Goal: Information Seeking & Learning: Learn about a topic

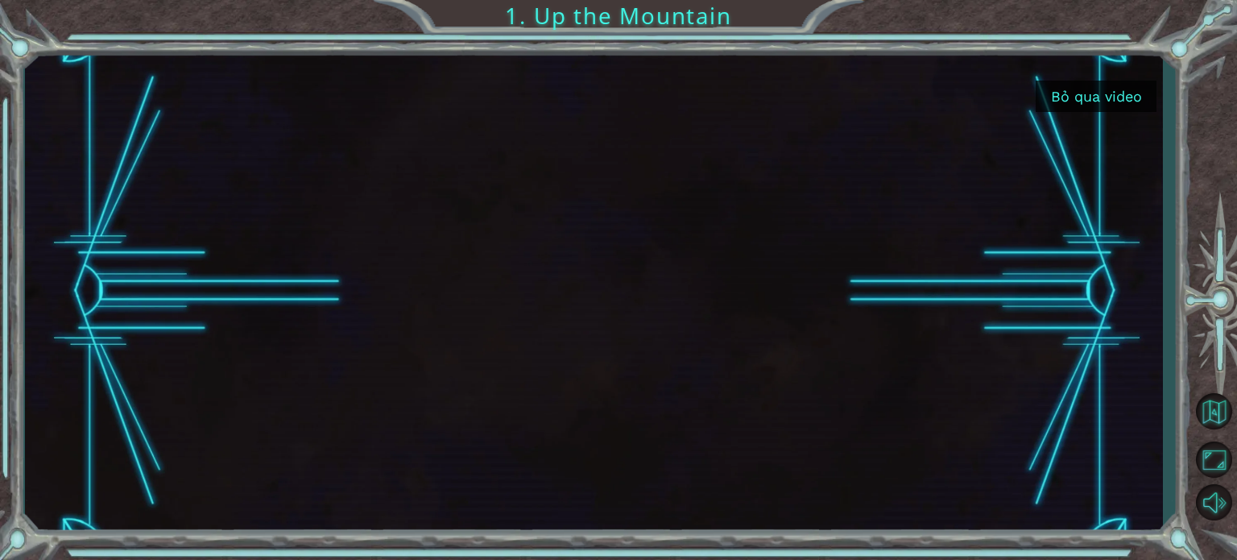
click at [1086, 96] on button "Bỏ qua video" at bounding box center [1096, 96] width 121 height 31
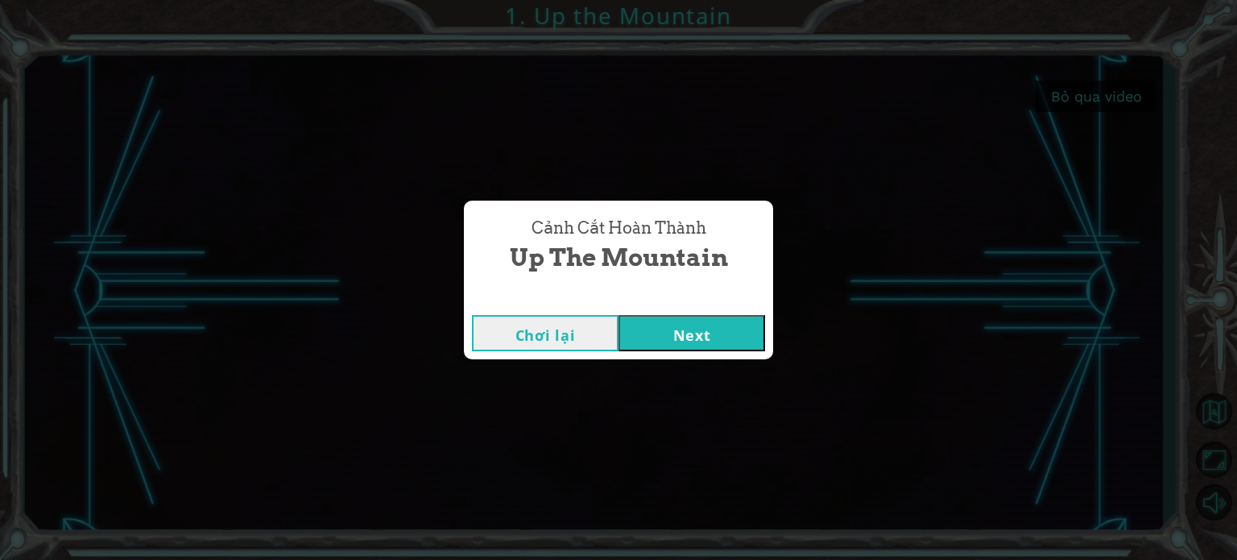
click at [554, 338] on button "Chơi lại" at bounding box center [545, 333] width 147 height 36
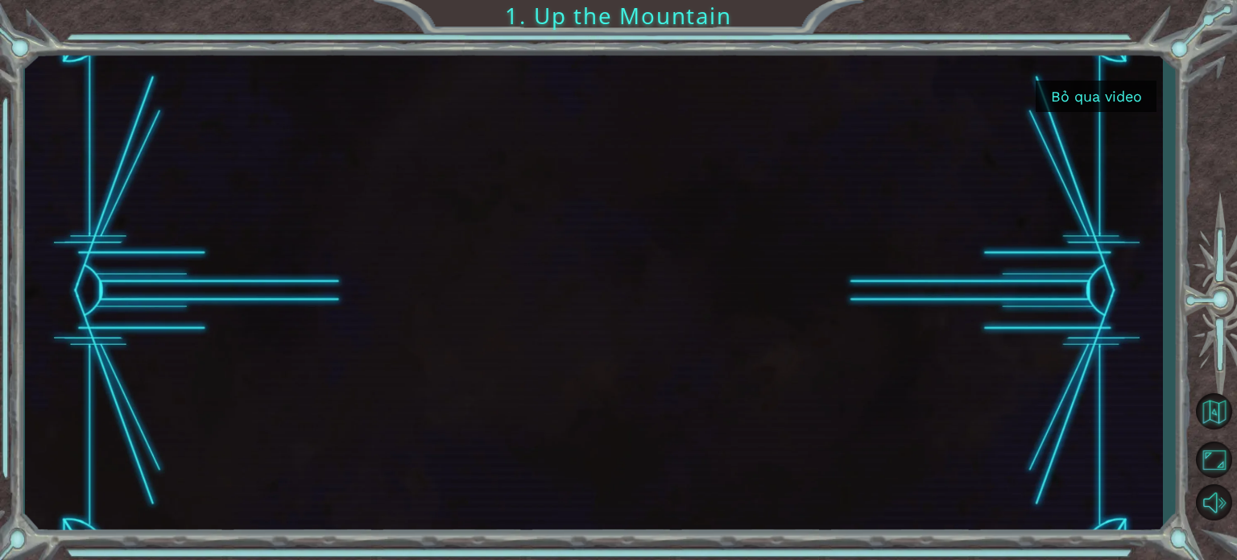
click at [693, 344] on div at bounding box center [593, 291] width 876 height 493
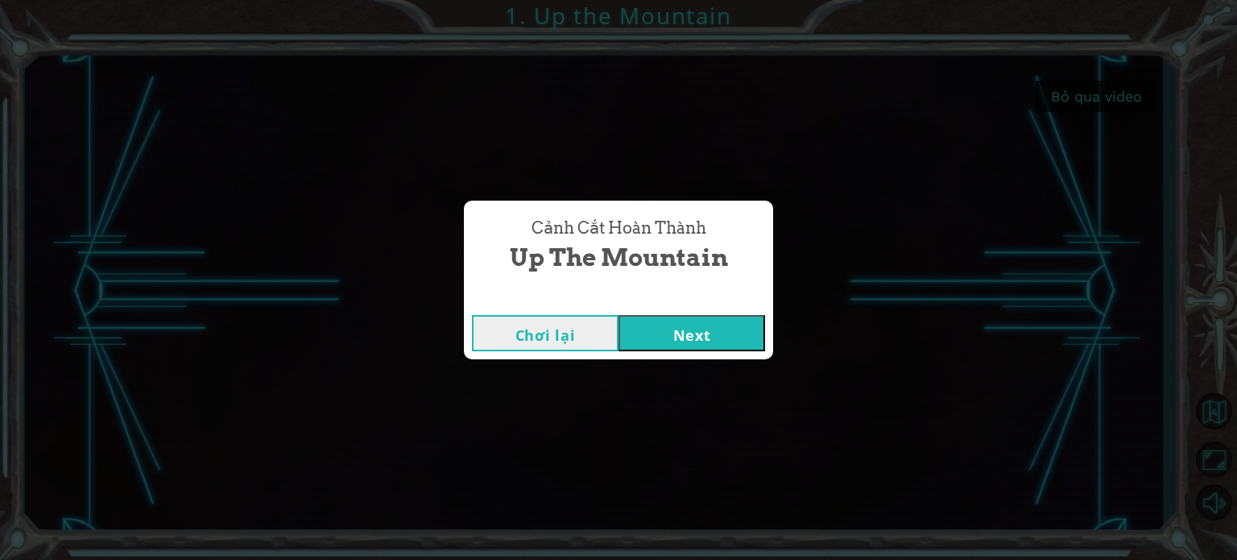
click at [644, 328] on button "Next" at bounding box center [692, 333] width 147 height 36
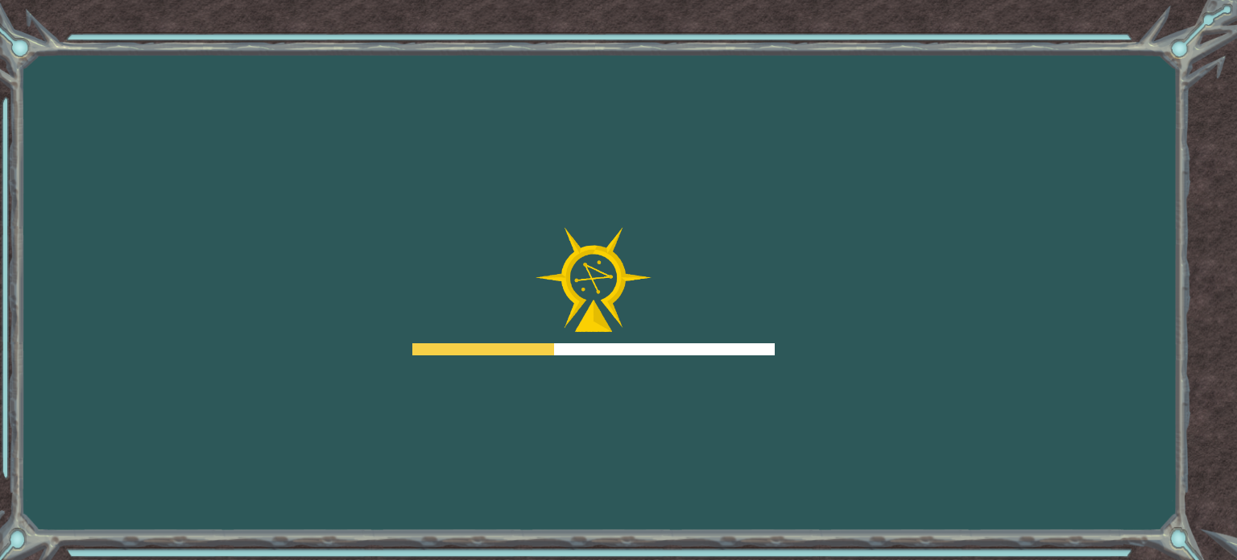
click at [648, 331] on img at bounding box center [594, 280] width 116 height 106
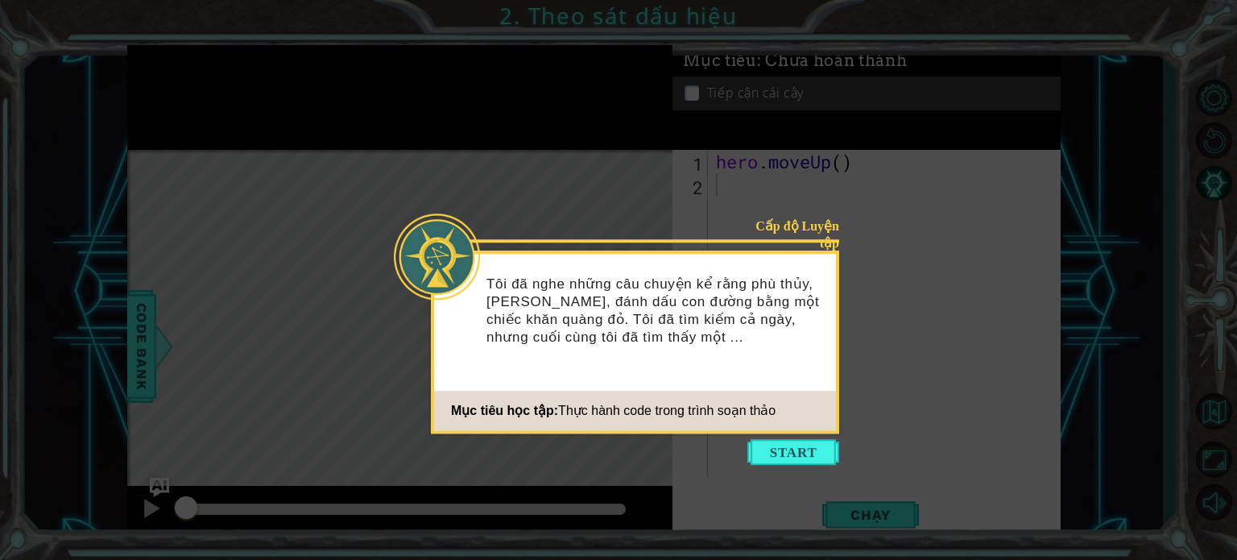
click at [970, 282] on icon at bounding box center [618, 280] width 1237 height 560
